Goal: Transaction & Acquisition: Subscribe to service/newsletter

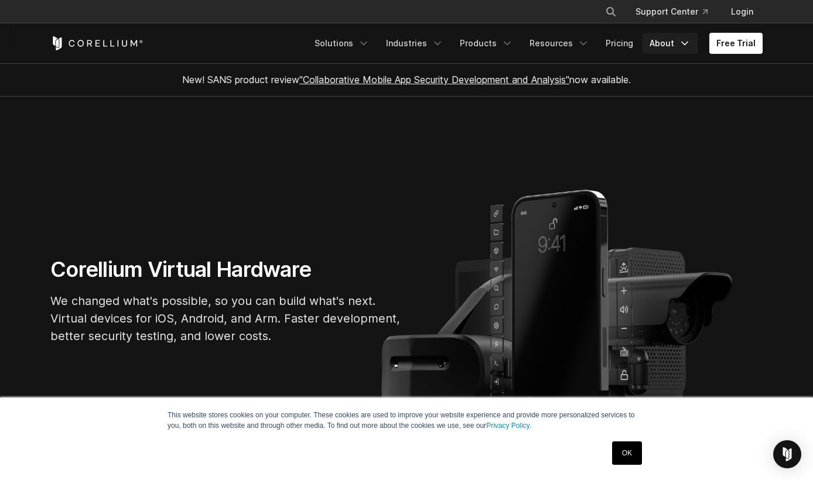
click at [665, 48] on link "About" at bounding box center [670, 43] width 55 height 21
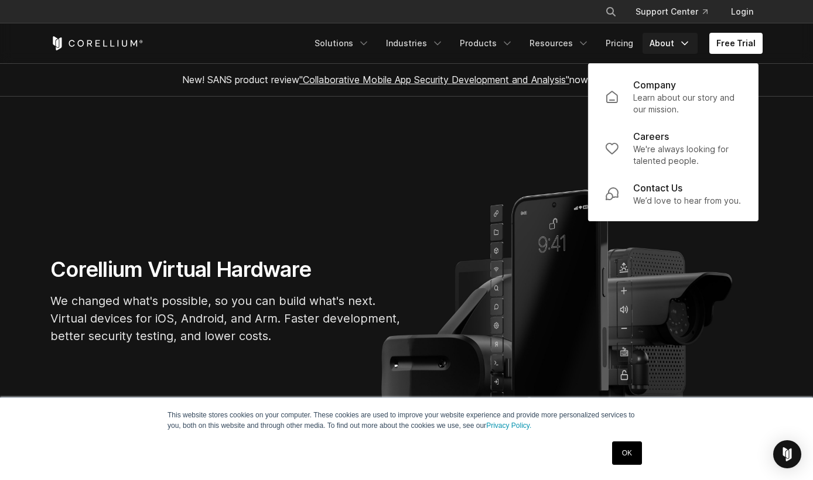
click at [414, 185] on section "Corellium Virtual Hardware We changed what's possible, so you can build what's …" at bounding box center [406, 306] width 813 height 418
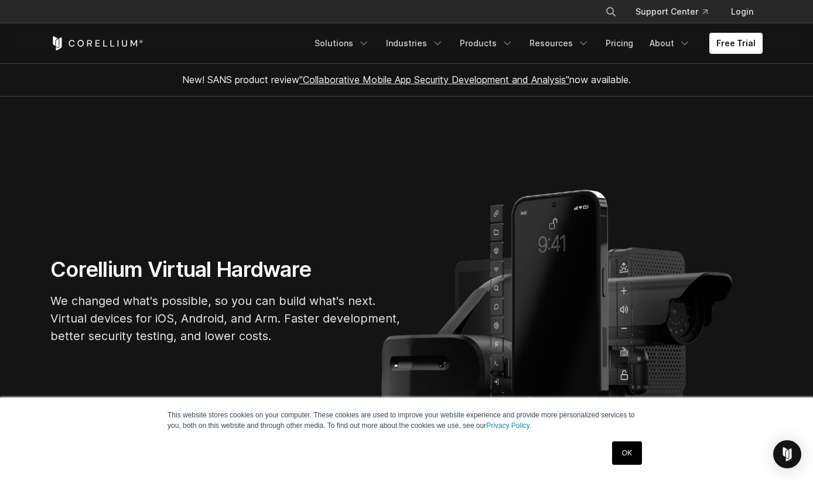
click at [620, 453] on link "OK" at bounding box center [627, 453] width 30 height 23
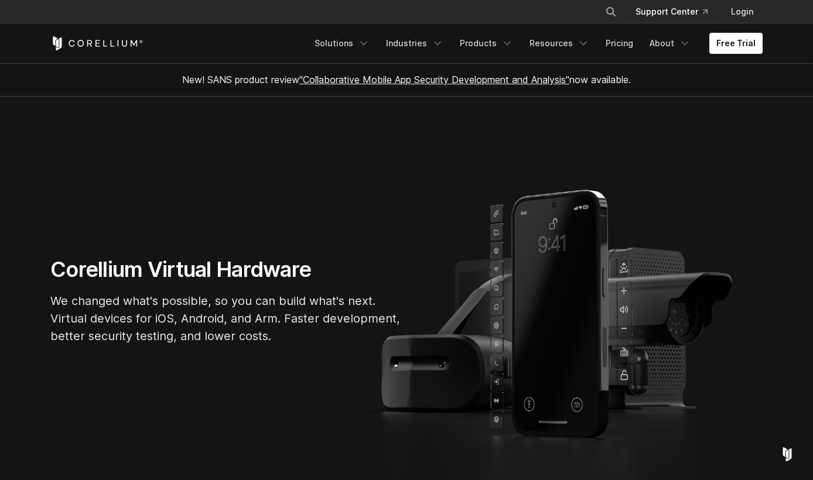
click at [674, 6] on link "Support Center" at bounding box center [671, 11] width 91 height 21
click at [672, 48] on link "About" at bounding box center [670, 43] width 55 height 21
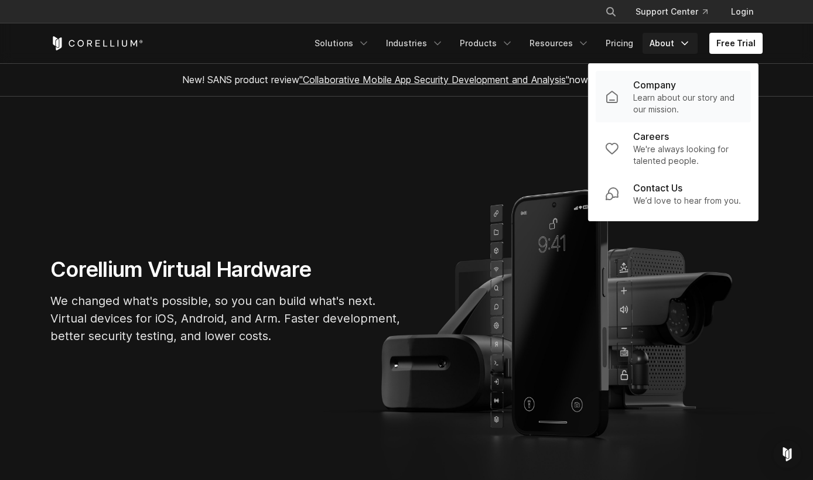
click at [667, 87] on p "Company" at bounding box center [654, 85] width 43 height 14
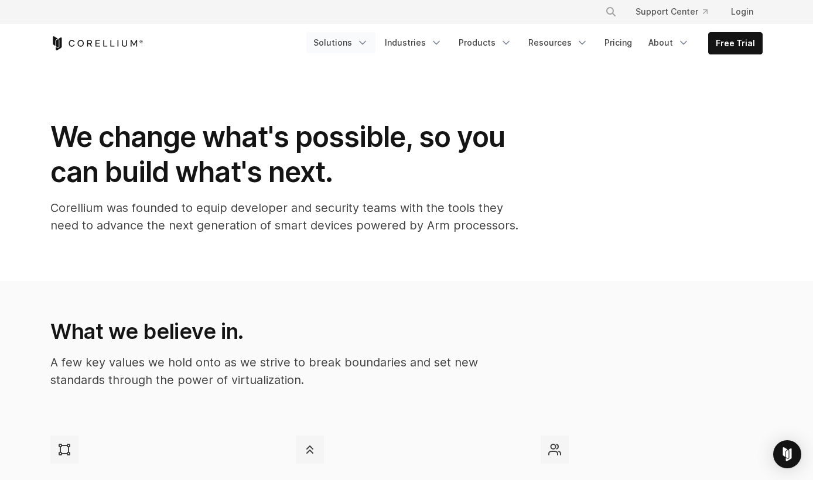
click at [368, 40] on icon "Navigation Menu" at bounding box center [363, 43] width 12 height 12
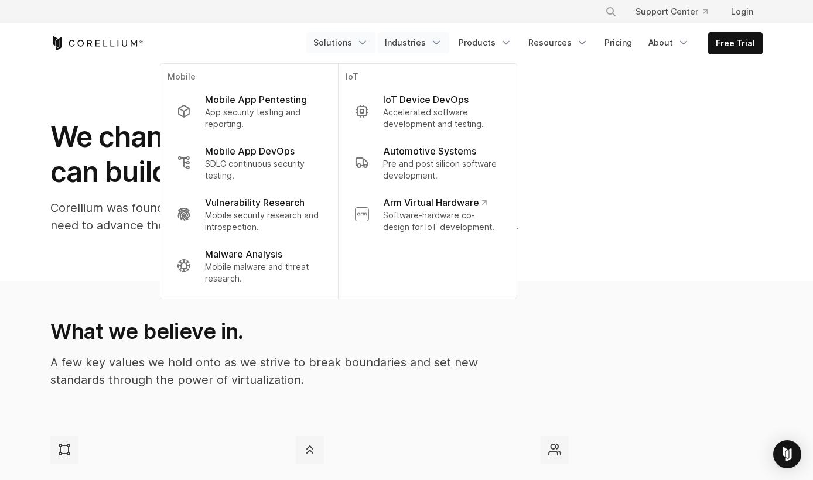
click at [442, 46] on icon "Navigation Menu" at bounding box center [437, 43] width 12 height 12
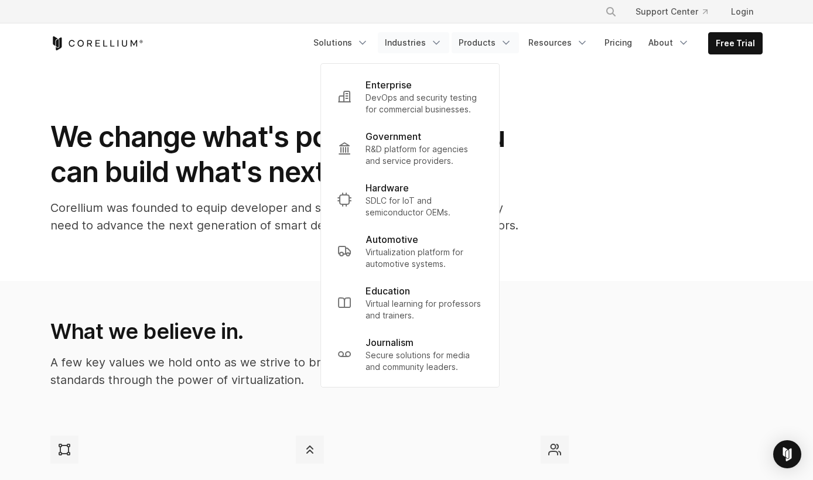
click at [501, 46] on link "Products" at bounding box center [485, 42] width 67 height 21
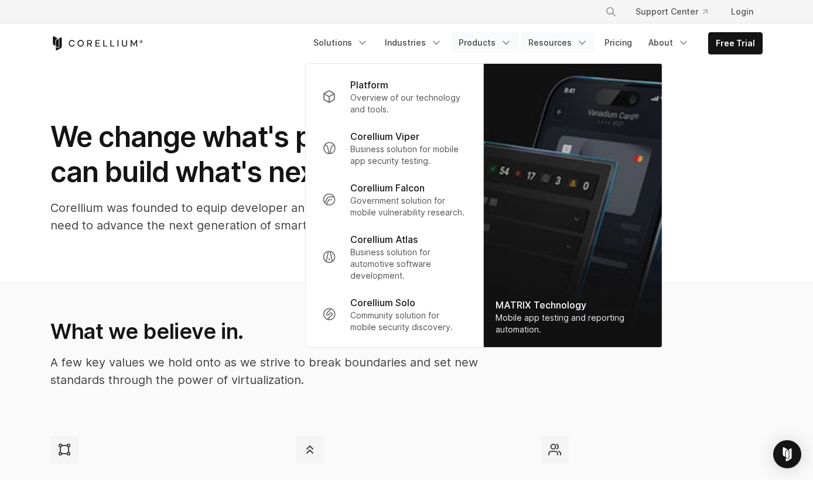
click at [569, 42] on link "Resources" at bounding box center [558, 42] width 74 height 21
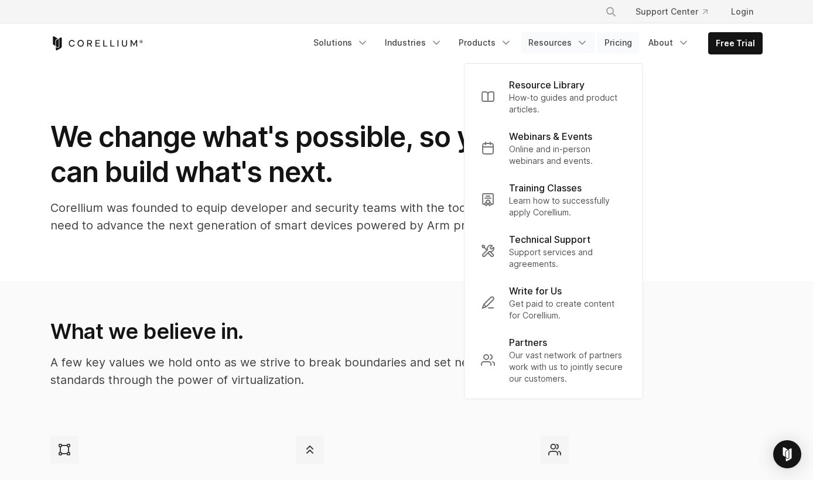
click at [633, 39] on link "Pricing" at bounding box center [618, 42] width 42 height 21
